Goal: Share content

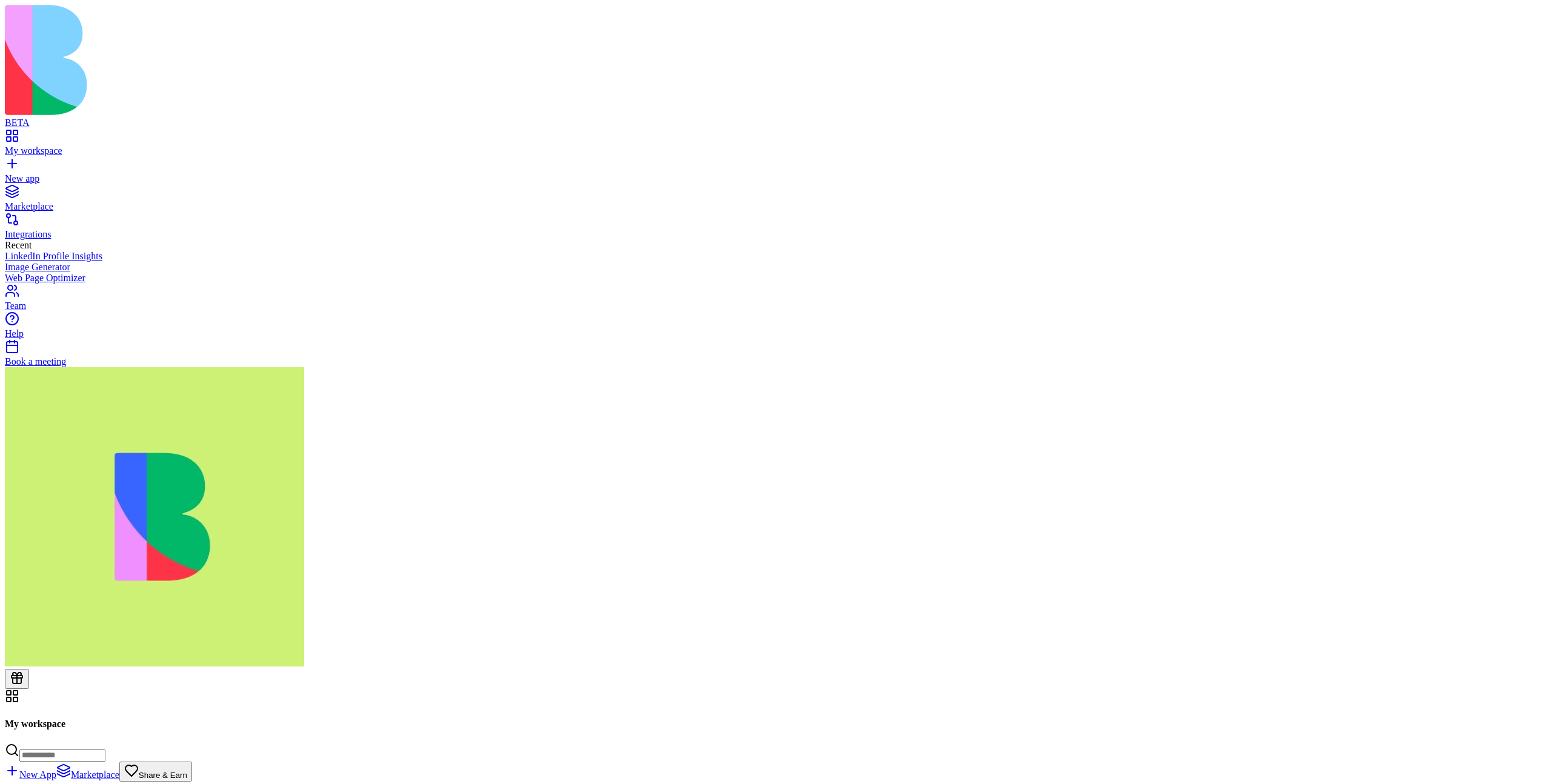
click at [187, 770] on span "Share & Earn" at bounding box center [162, 775] width 48 height 9
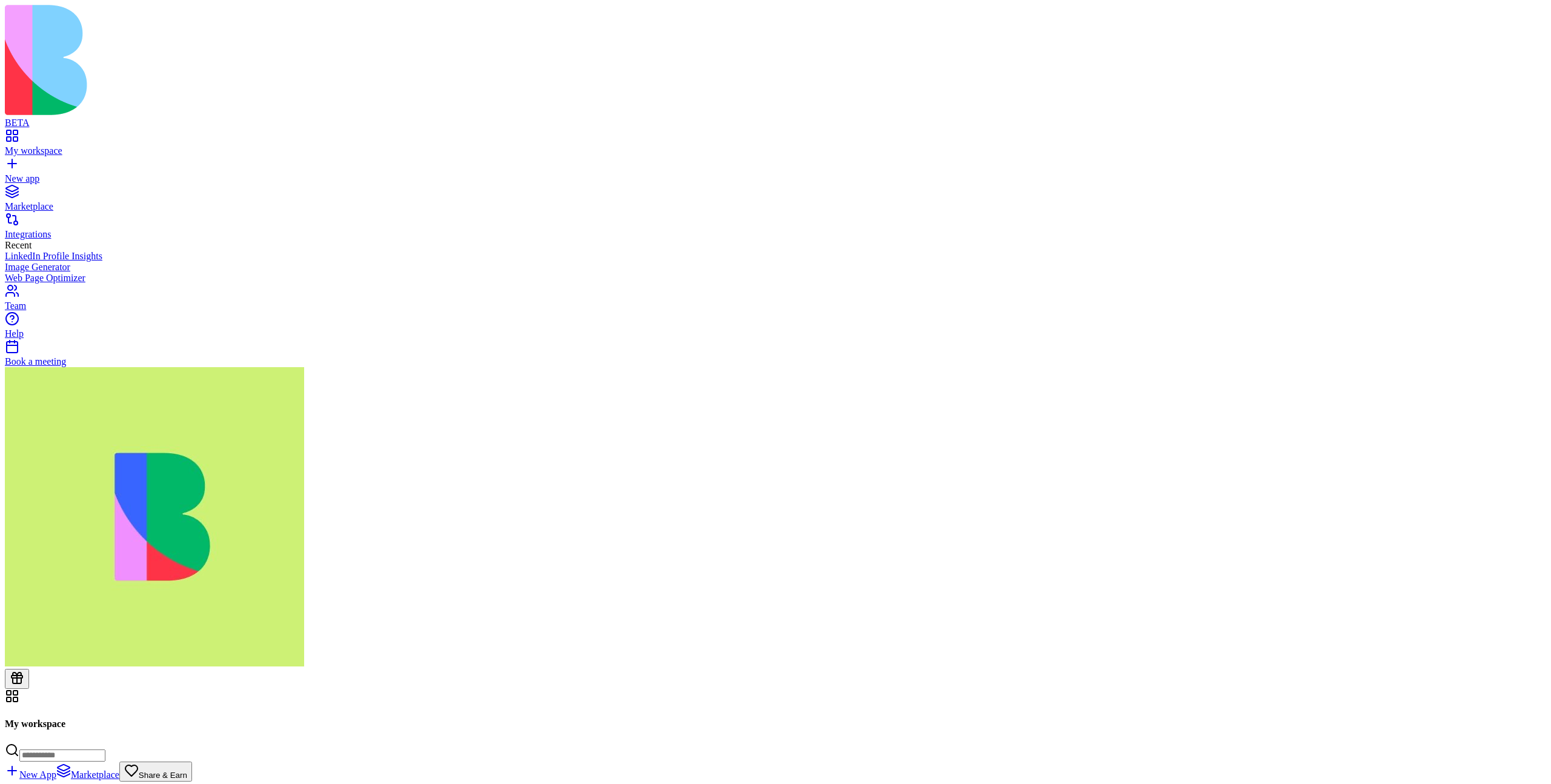
click at [187, 770] on span "Share & Earn" at bounding box center [162, 775] width 48 height 9
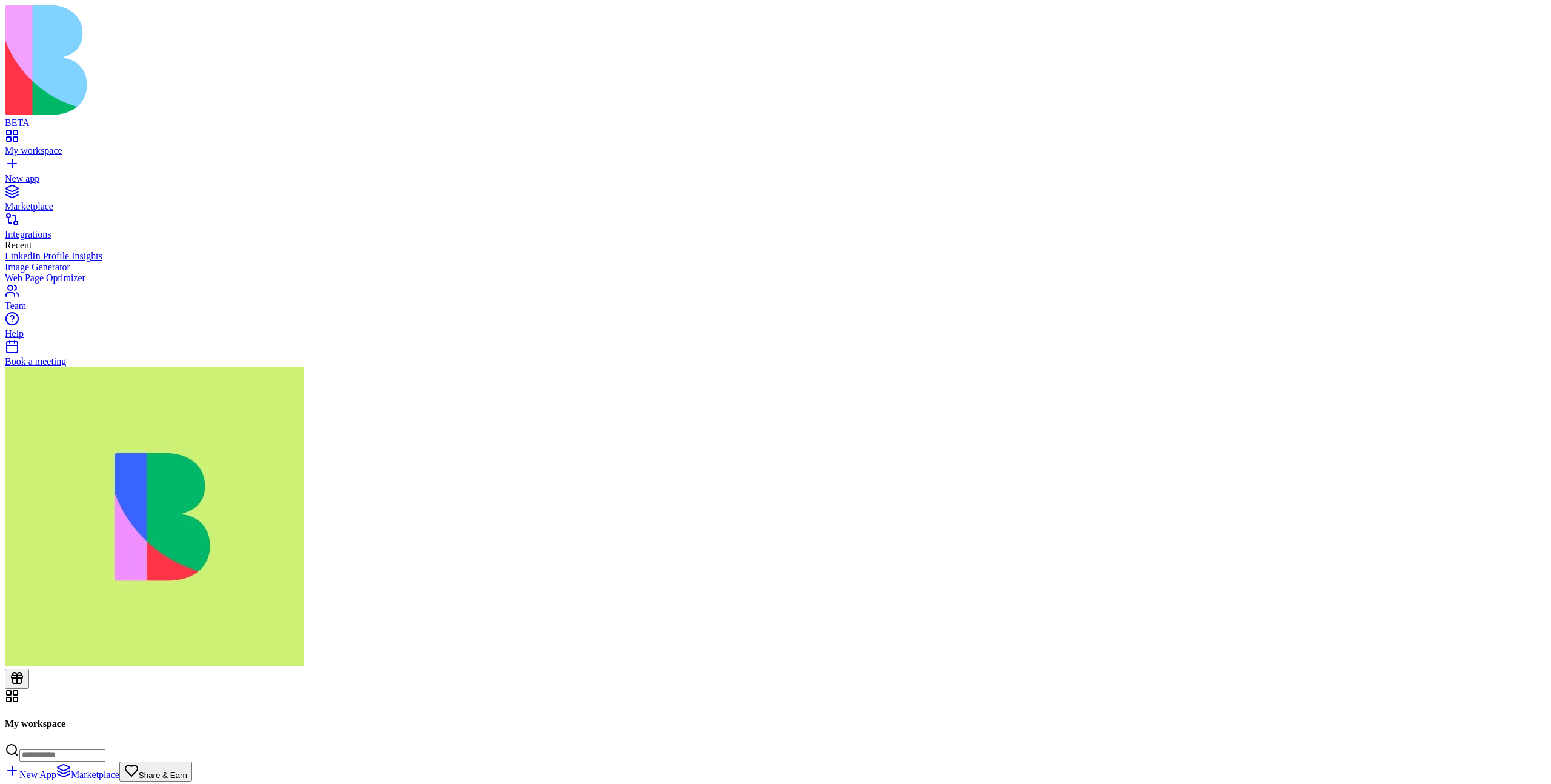
click at [192, 761] on button "Share & Earn" at bounding box center [155, 771] width 73 height 20
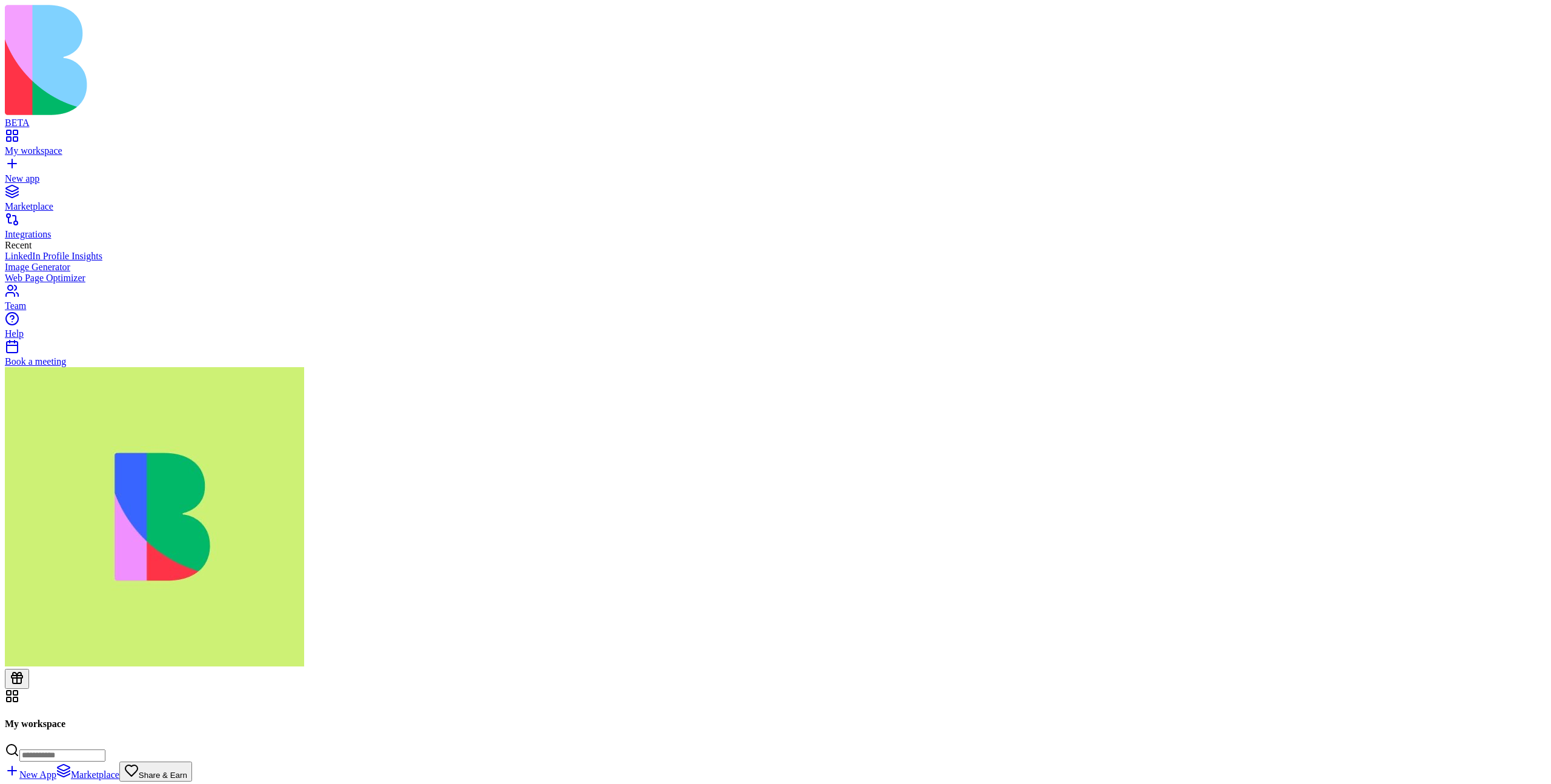
click at [192, 761] on button "Share & Earn" at bounding box center [155, 771] width 73 height 20
